Goal: Task Accomplishment & Management: Manage account settings

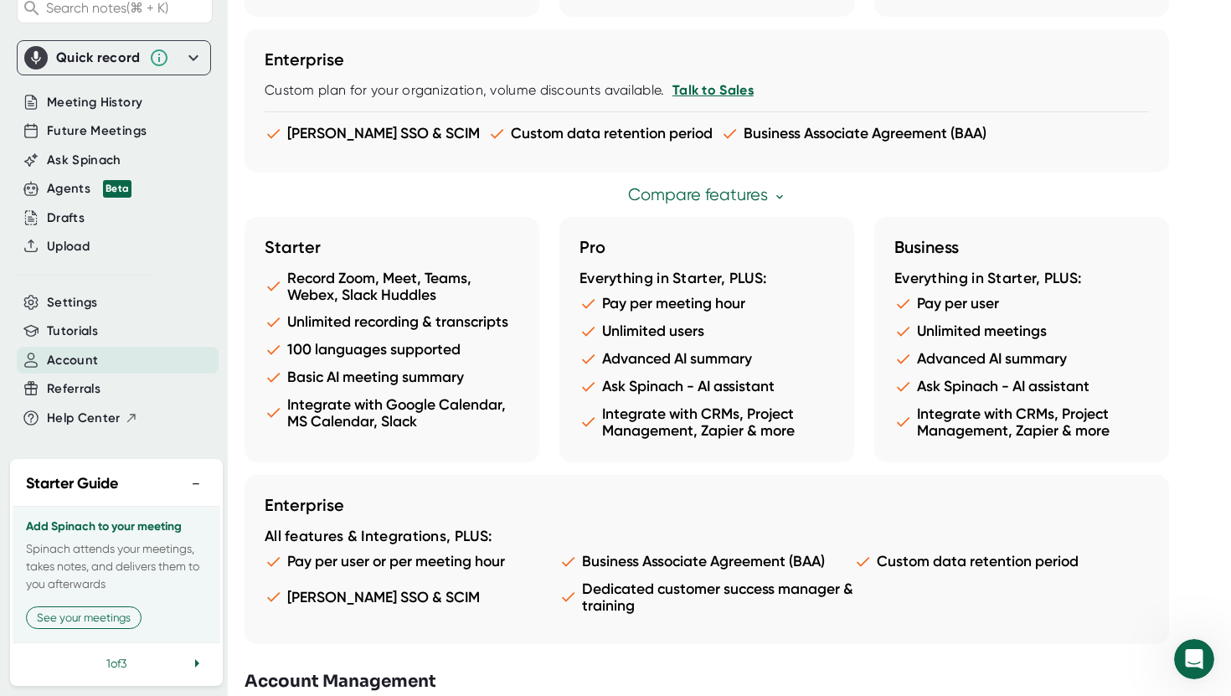
scroll to position [870, 0]
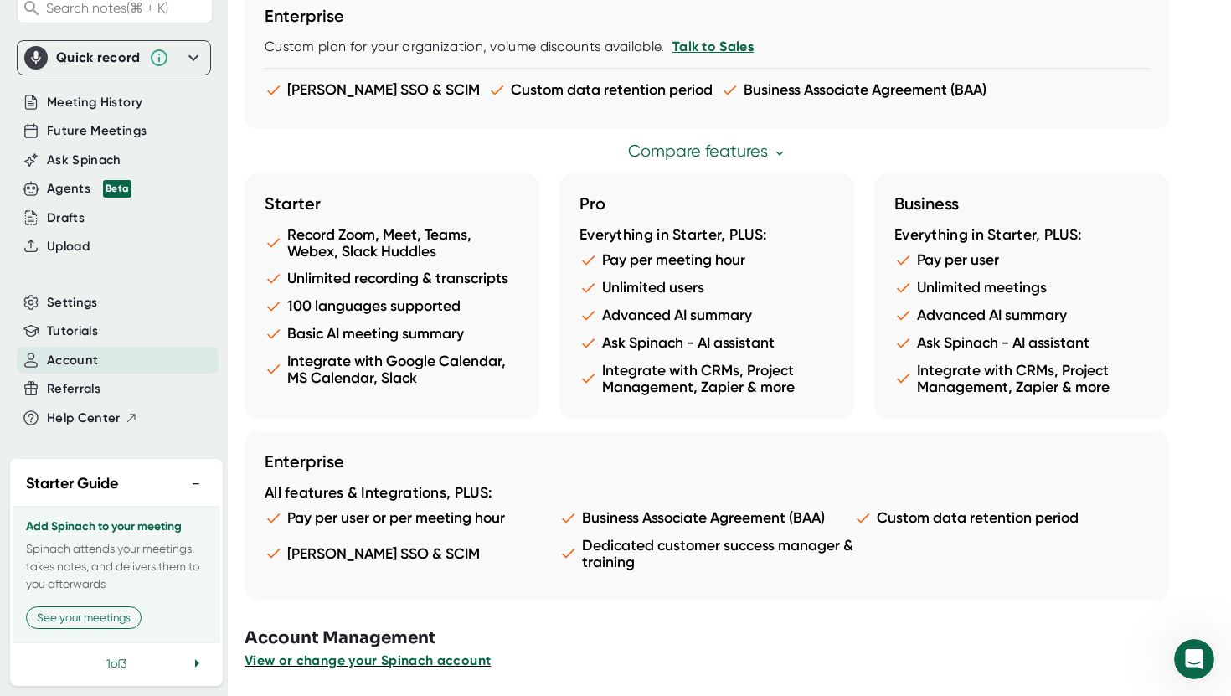
click at [434, 655] on span "View or change your Spinach account" at bounding box center [367, 660] width 246 height 16
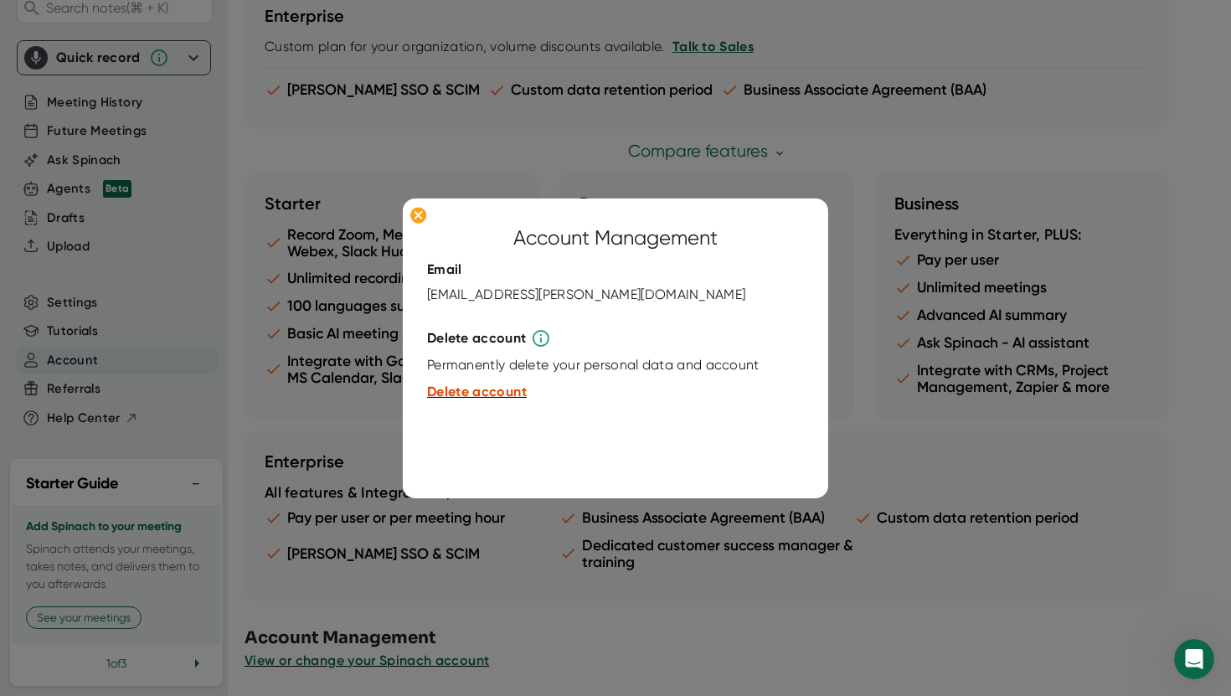
click at [501, 388] on span "Delete account" at bounding box center [477, 391] width 100 height 16
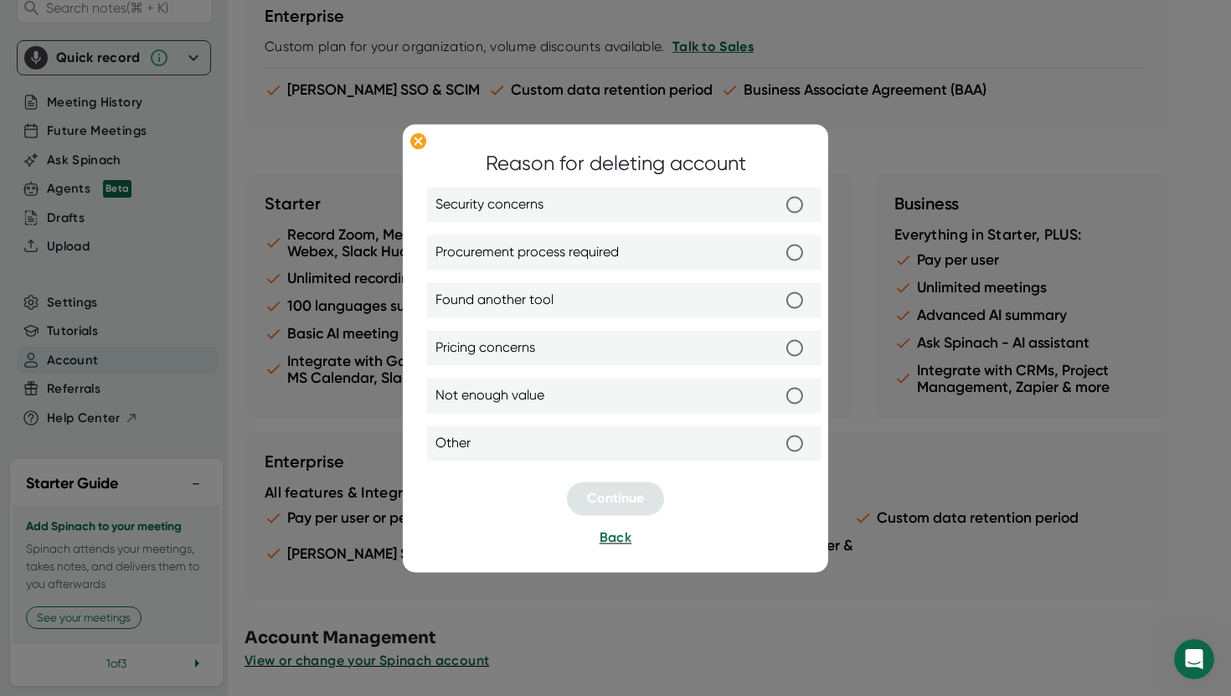
click at [544, 302] on span "Found another tool" at bounding box center [494, 300] width 118 height 20
click at [777, 302] on input "Found another tool" at bounding box center [794, 299] width 35 height 35
radio input "true"
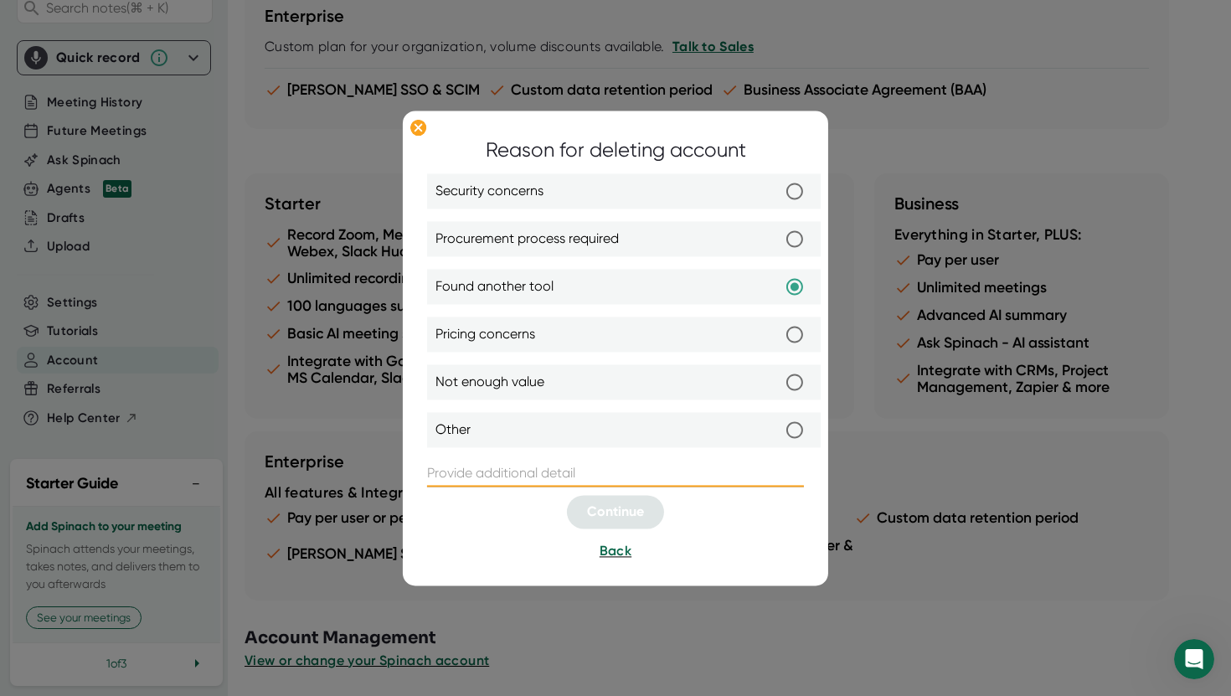
click at [512, 472] on input "text" at bounding box center [615, 473] width 377 height 27
type input "Using Google Tools instead"
click at [603, 514] on span "Continue" at bounding box center [615, 511] width 57 height 16
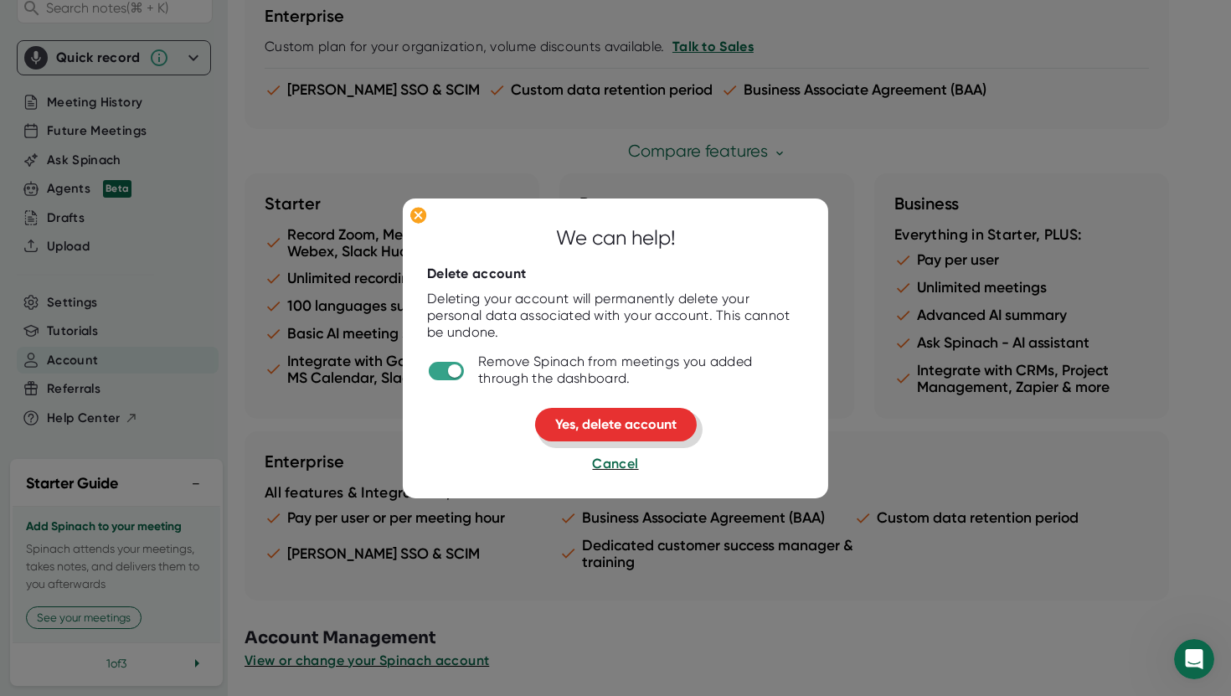
click at [615, 429] on span "Yes, delete account" at bounding box center [615, 424] width 121 height 16
